Goal: Information Seeking & Learning: Learn about a topic

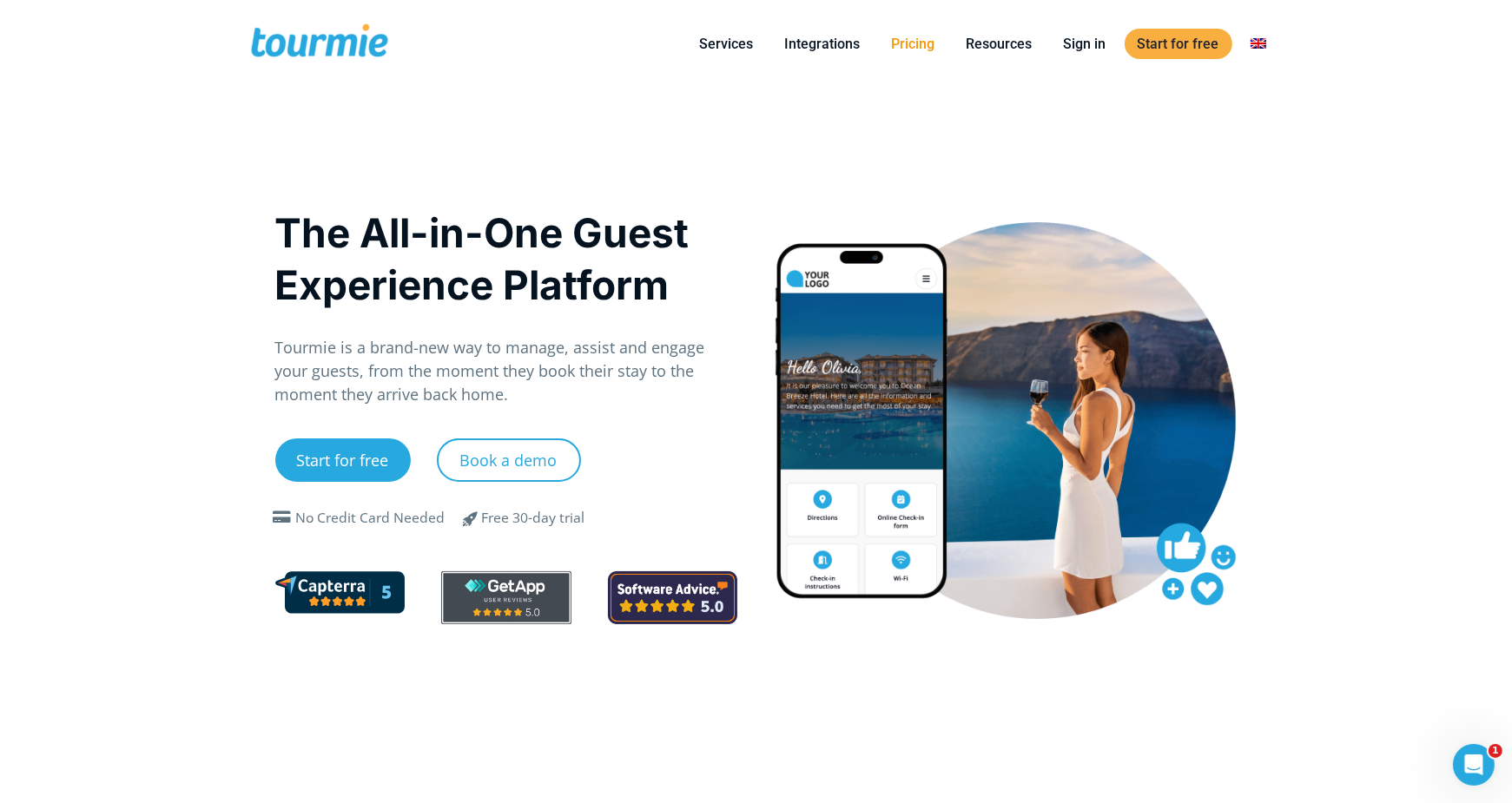
click at [916, 50] on link "Pricing" at bounding box center [914, 43] width 69 height 22
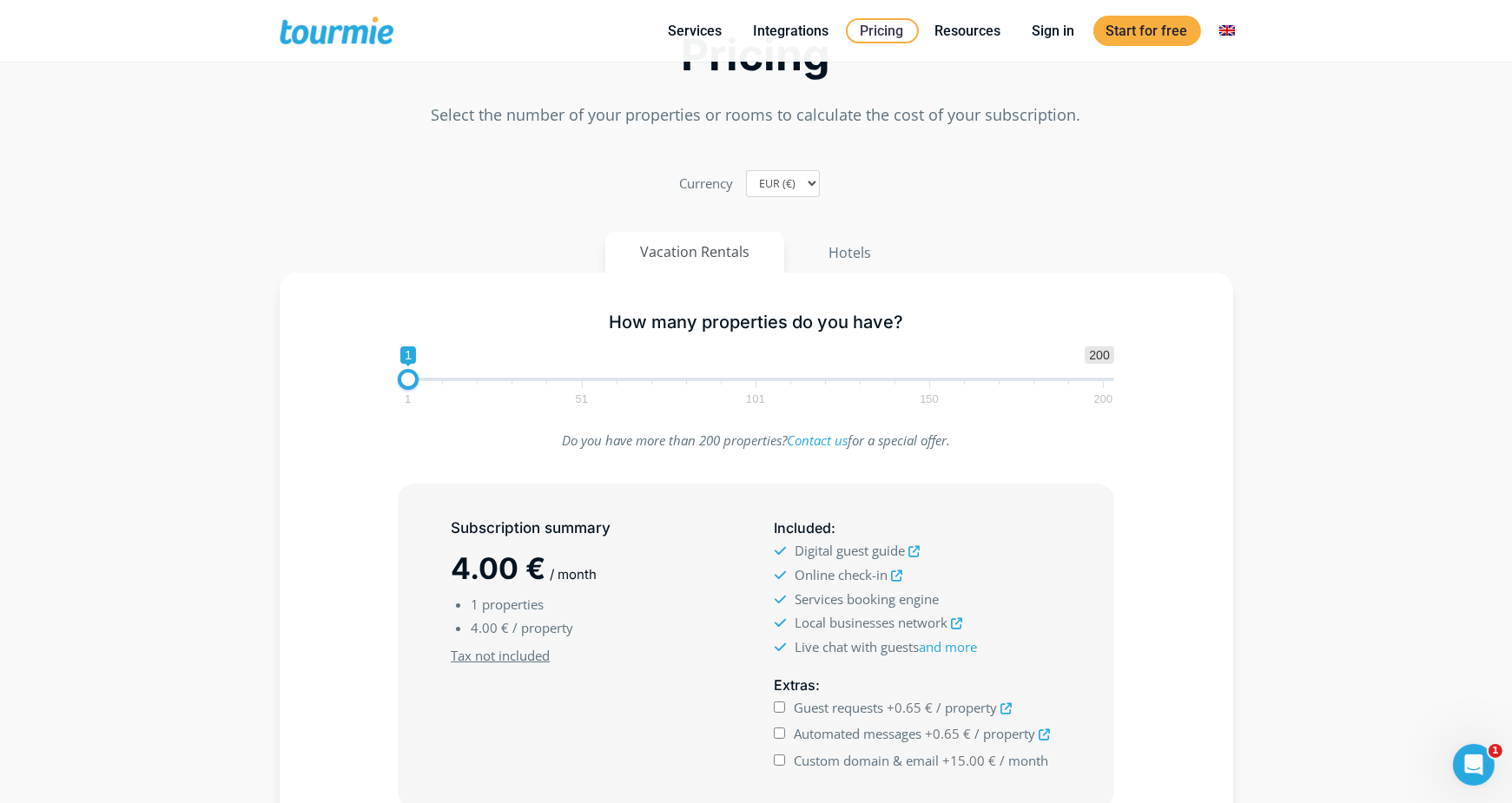
scroll to position [58, 0]
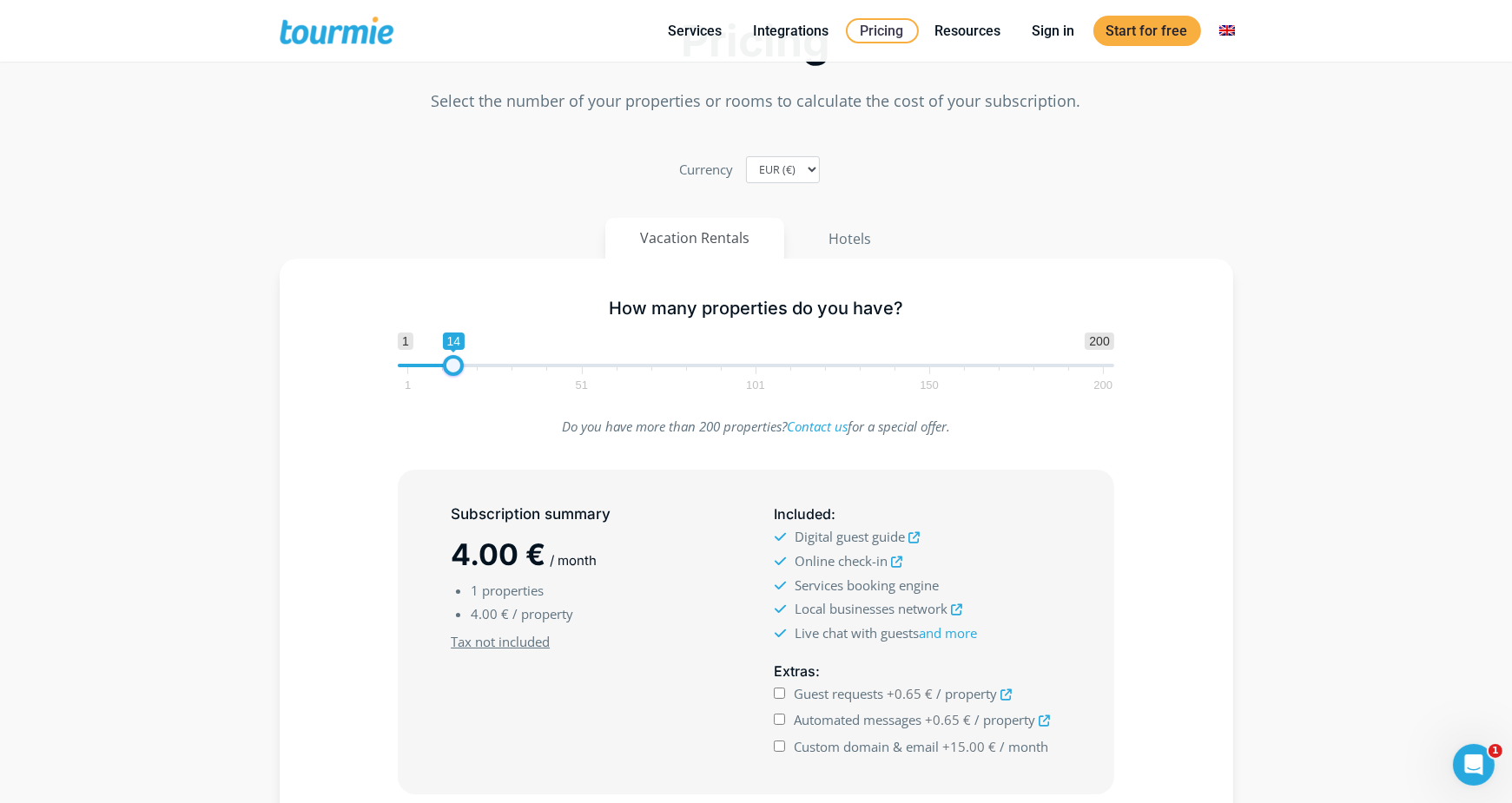
type input "15"
drag, startPoint x: 416, startPoint y: 371, endPoint x: 464, endPoint y: 367, distance: 48.2
click at [464, 367] on span at bounding box center [457, 365] width 21 height 21
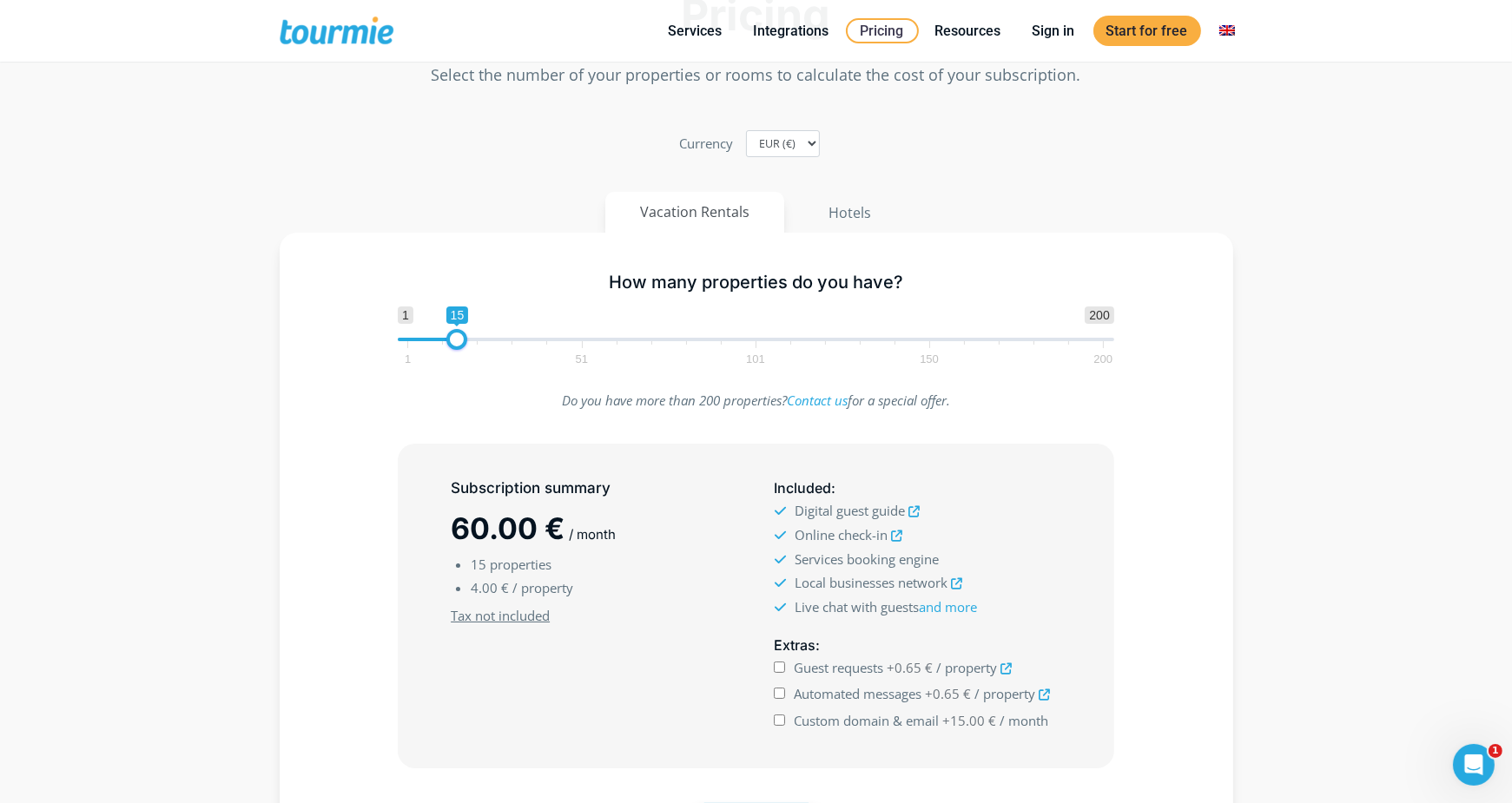
scroll to position [97, 0]
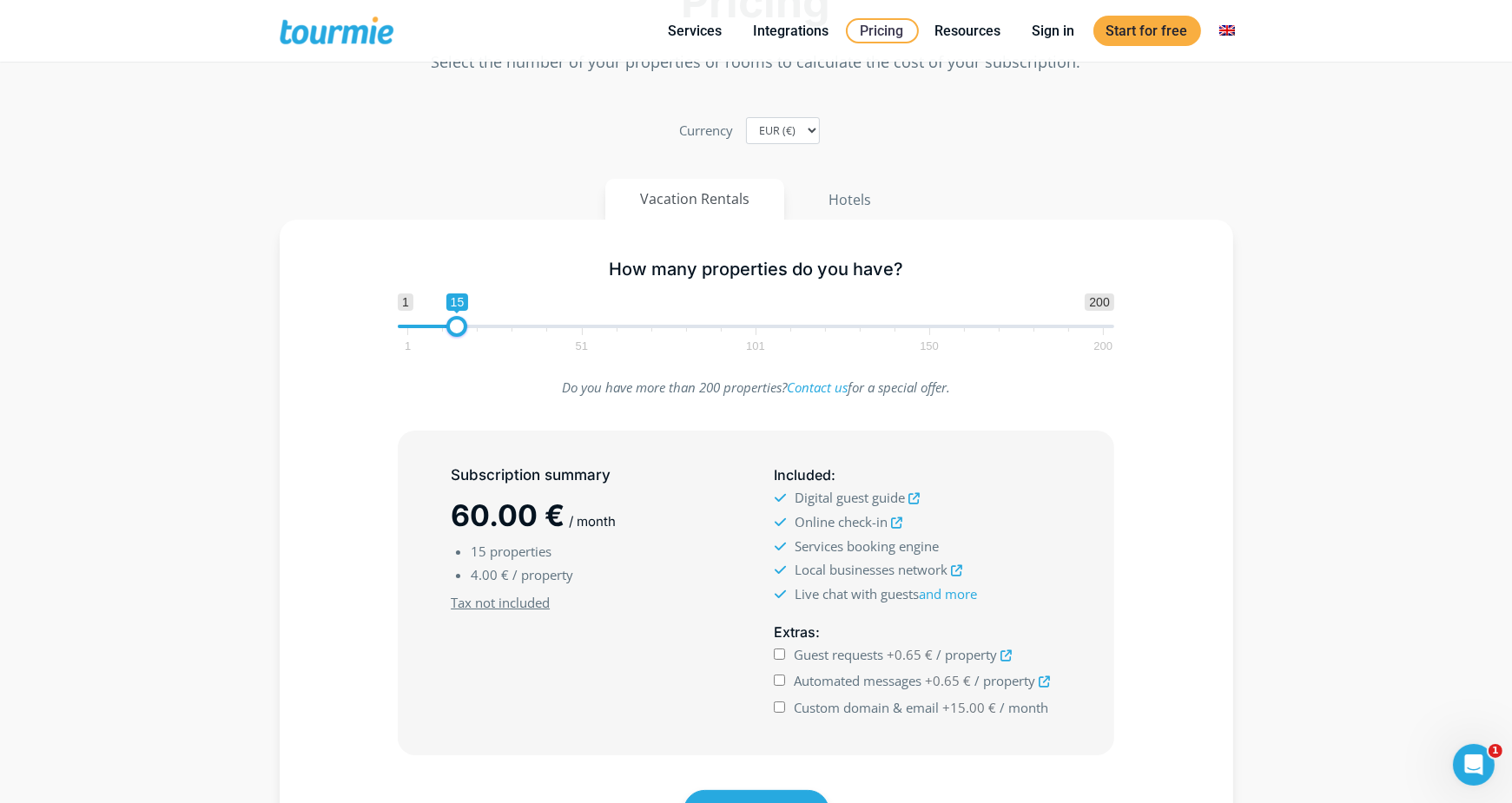
click at [780, 657] on input "Guest requests +0.65 € / property" at bounding box center [779, 654] width 11 height 11
checkbox input "true"
click at [778, 684] on input "Automated messages +0.65 € / property" at bounding box center [779, 680] width 11 height 11
checkbox input "true"
click at [780, 707] on input "Custom domain & email +15.00 € / month" at bounding box center [779, 707] width 11 height 11
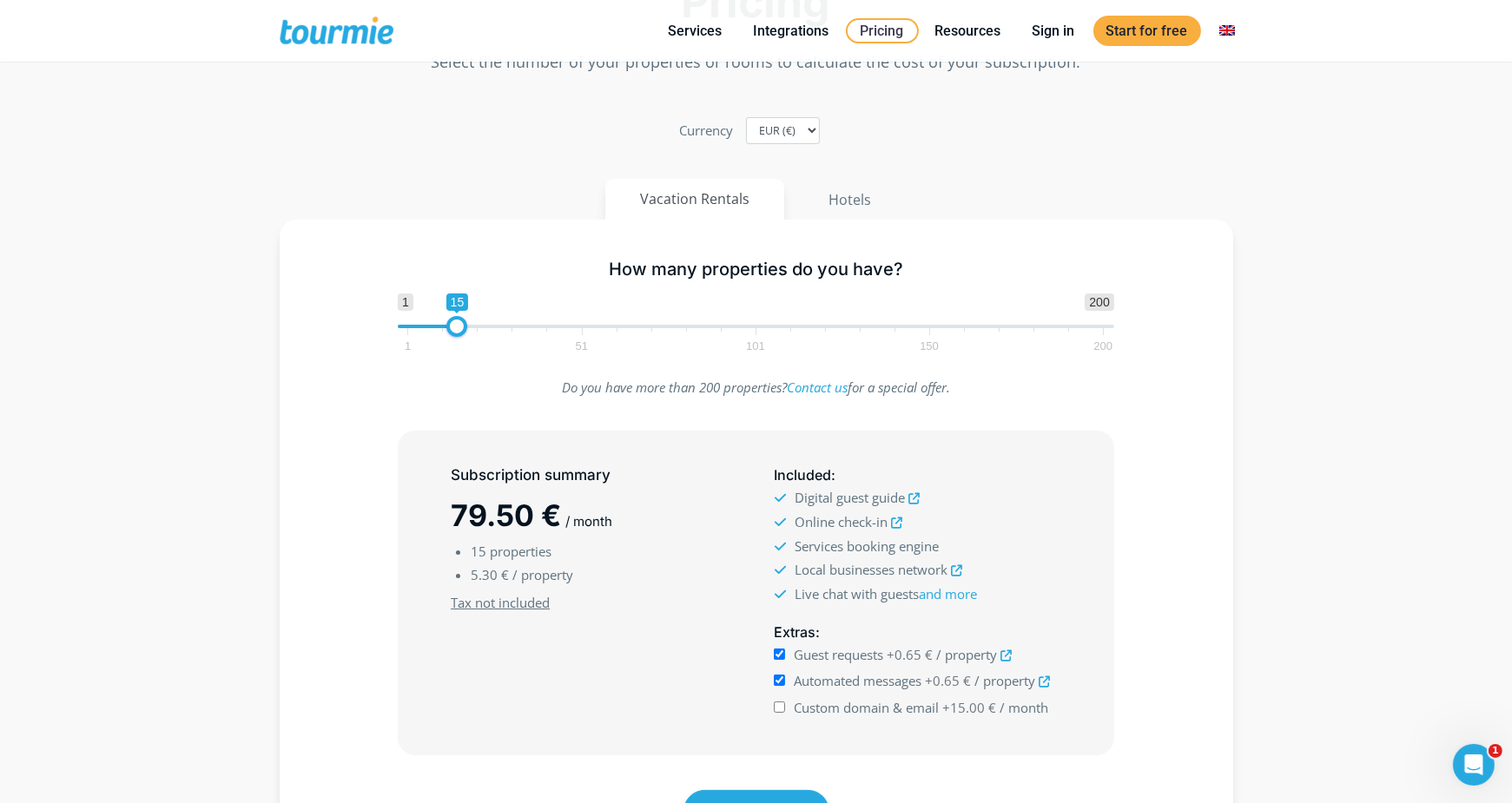
checkbox input "true"
drag, startPoint x: 458, startPoint y: 518, endPoint x: 539, endPoint y: 516, distance: 81.0
click at [539, 516] on span "94.50 €" at bounding box center [507, 515] width 113 height 36
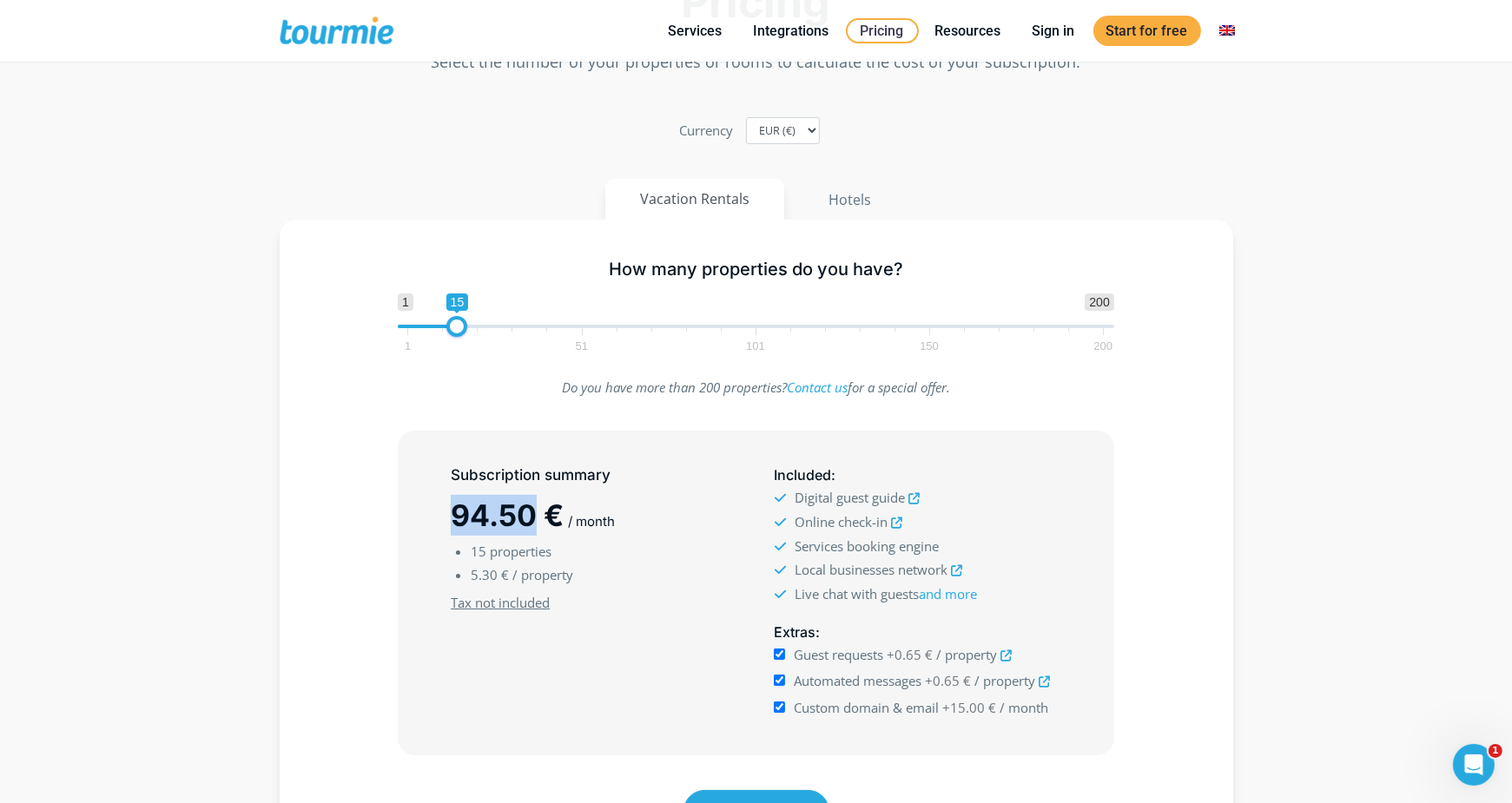
drag, startPoint x: 539, startPoint y: 517, endPoint x: 456, endPoint y: 512, distance: 83.2
click at [456, 512] on span "94.50 €" at bounding box center [507, 515] width 113 height 36
click at [471, 517] on span "94.50 €" at bounding box center [507, 515] width 113 height 36
drag, startPoint x: 541, startPoint y: 516, endPoint x: 464, endPoint y: 514, distance: 77.0
click at [464, 514] on span "94.50 €" at bounding box center [507, 515] width 113 height 36
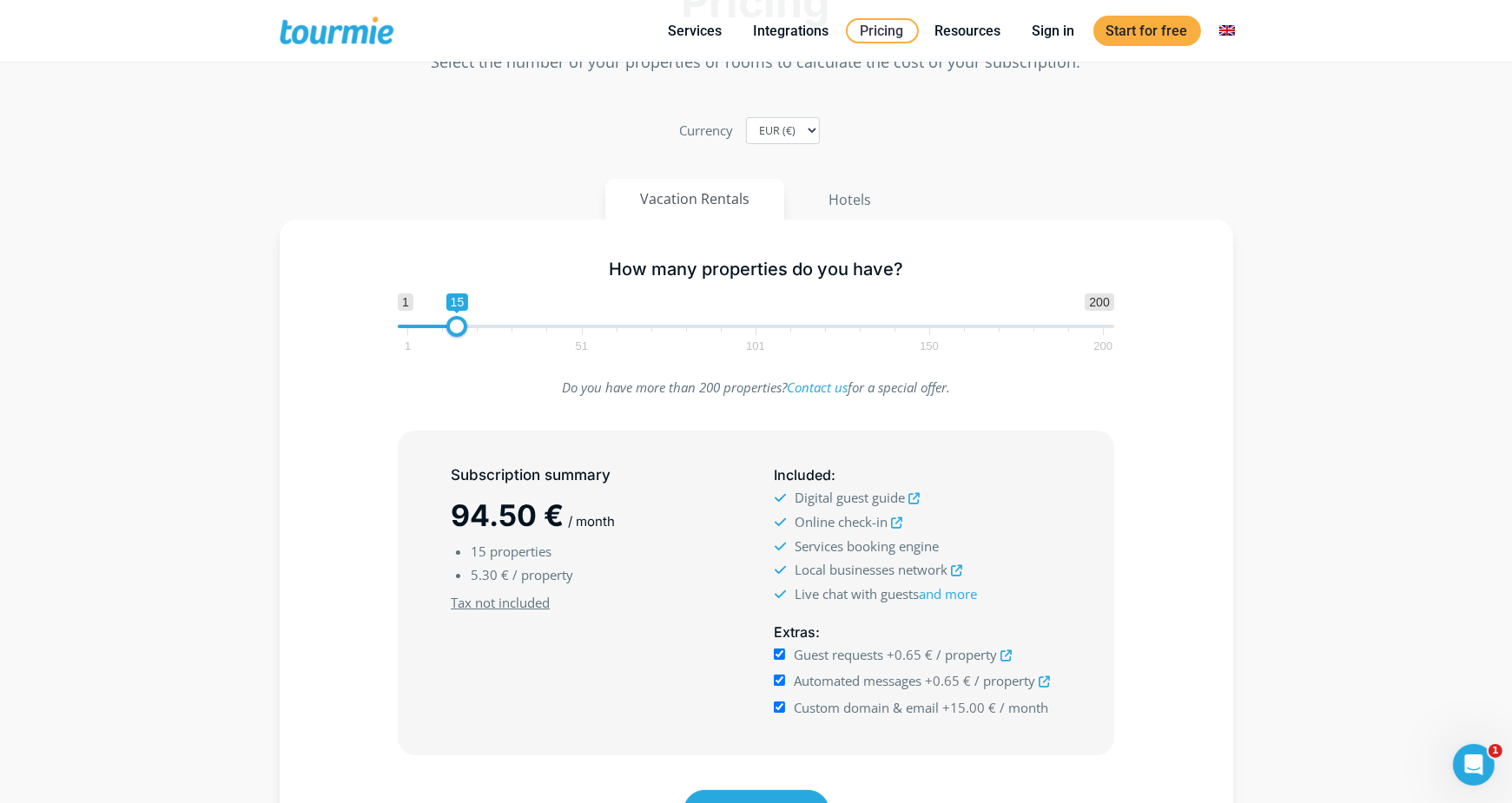
click at [1317, 560] on section "Pricing Select the number of your properties or rooms to calculate the cost of …" at bounding box center [756, 436] width 1512 height 1040
